Goal: Task Accomplishment & Management: Manage account settings

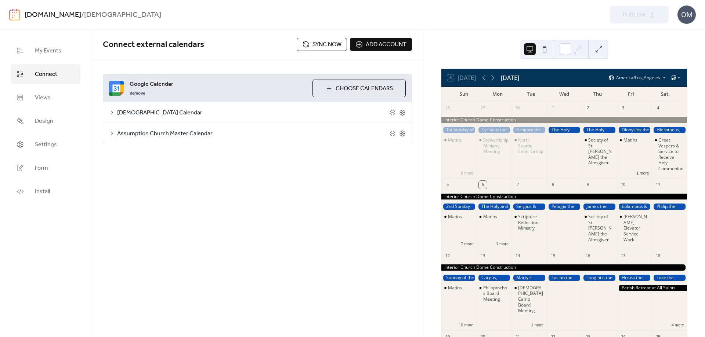
click at [321, 45] on span "Sync now" at bounding box center [327, 44] width 29 height 9
click at [32, 145] on link "Settings" at bounding box center [45, 145] width 69 height 20
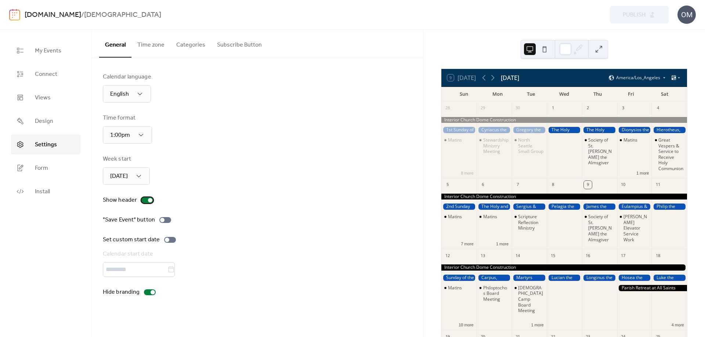
click at [149, 200] on div at bounding box center [150, 200] width 4 height 4
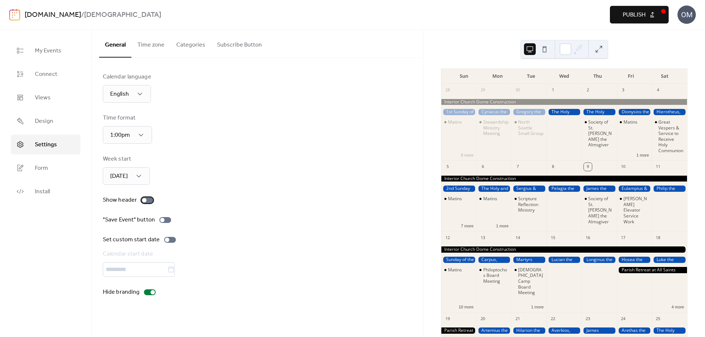
click at [144, 200] on div at bounding box center [144, 200] width 4 height 4
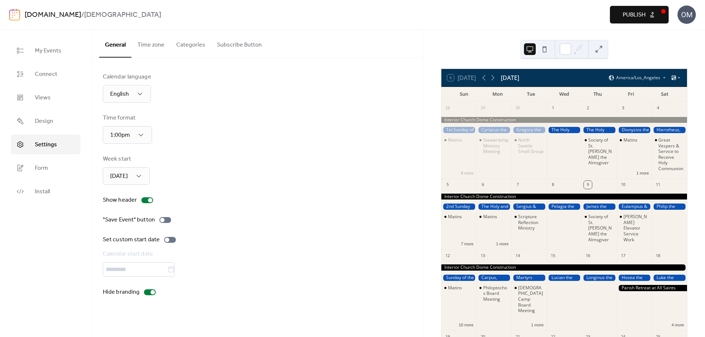
click at [632, 15] on span "Publish" at bounding box center [634, 15] width 23 height 9
click at [43, 71] on span "Connect" at bounding box center [46, 74] width 22 height 9
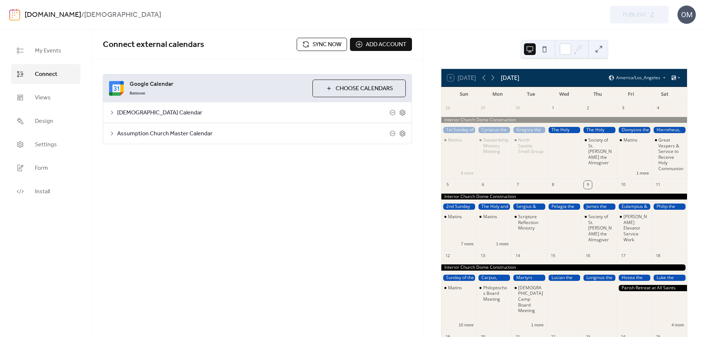
click at [318, 46] on span "Sync now" at bounding box center [327, 44] width 29 height 9
click at [626, 228] on div "[PERSON_NAME] Elevator Service Work" at bounding box center [637, 228] width 26 height 29
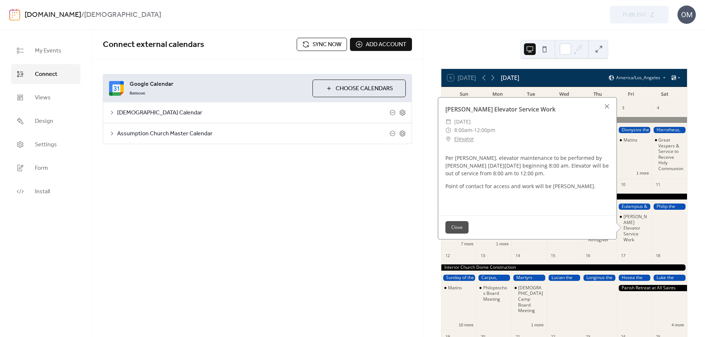
click at [458, 227] on button "Close" at bounding box center [456, 227] width 23 height 12
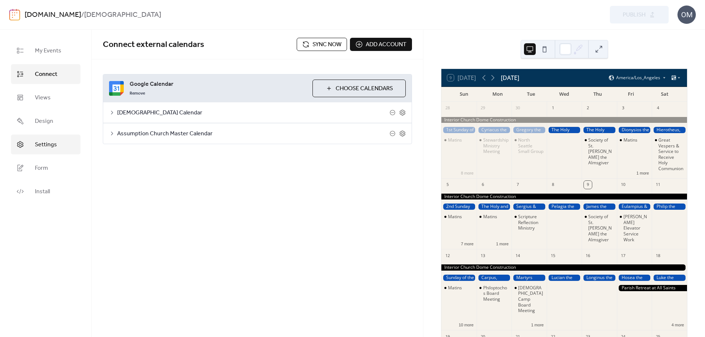
click at [43, 145] on span "Settings" at bounding box center [46, 145] width 22 height 9
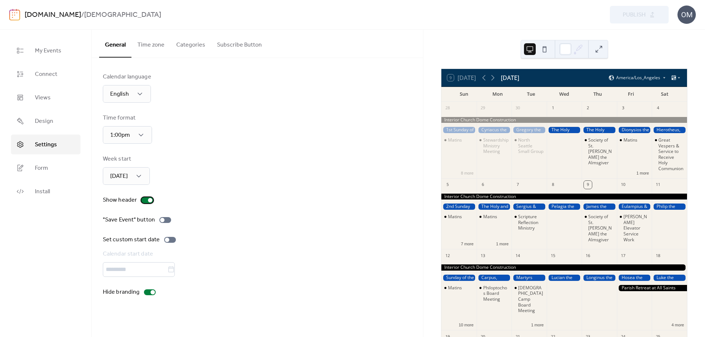
click at [149, 200] on div at bounding box center [150, 200] width 4 height 4
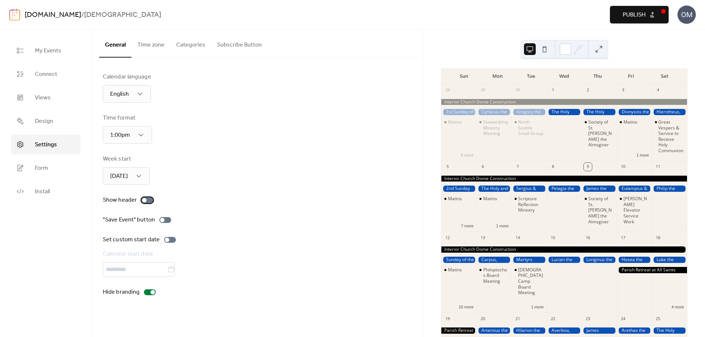
click at [142, 200] on div at bounding box center [144, 200] width 4 height 4
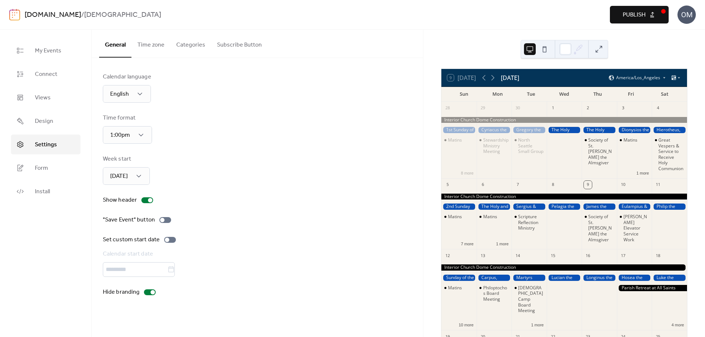
click at [631, 14] on span "Publish" at bounding box center [634, 15] width 23 height 9
